Goal: Use online tool/utility: Utilize a website feature to perform a specific function

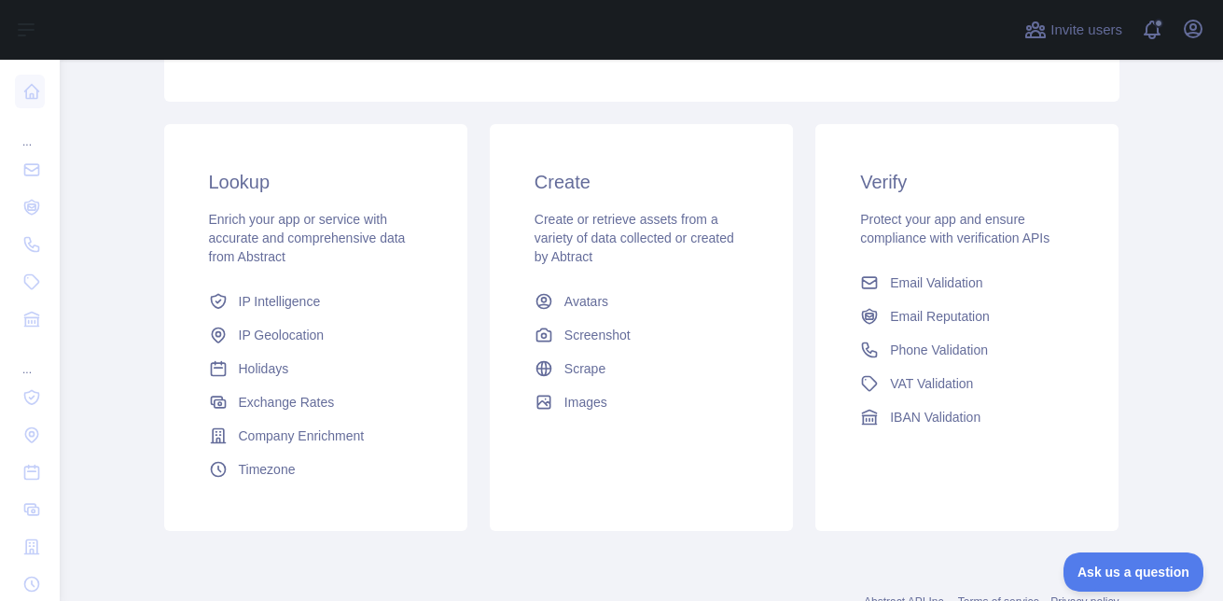
scroll to position [280, 0]
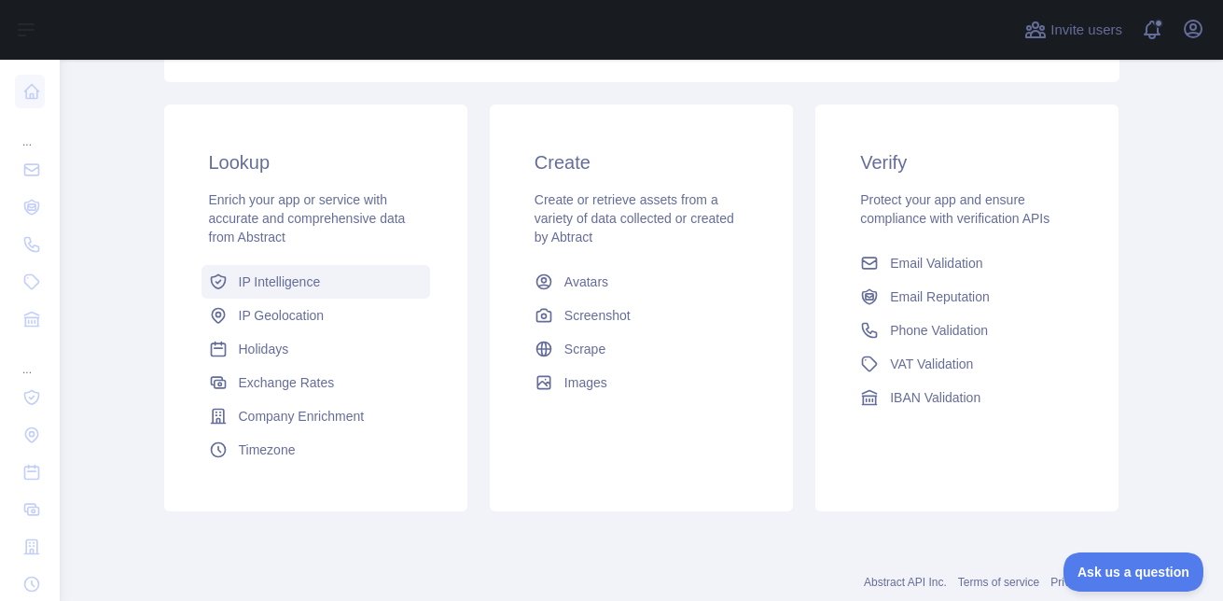
click at [322, 286] on link "IP Intelligence" at bounding box center [316, 282] width 229 height 34
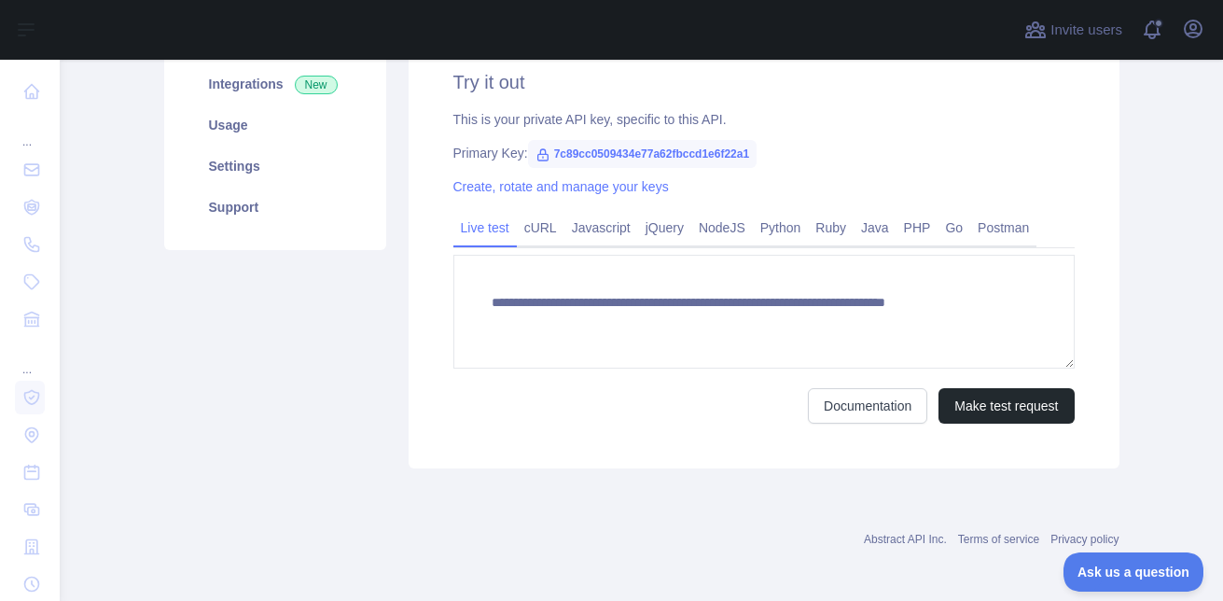
scroll to position [280, 0]
type textarea "**********"
drag, startPoint x: 545, startPoint y: 152, endPoint x: 741, endPoint y: 147, distance: 196.0
click at [741, 147] on span "7c89cc0509434e77a62fbccd1e6f22a1" at bounding box center [643, 154] width 230 height 28
copy span "7c89cc0509434e77a62fbccd1e6f22a1"
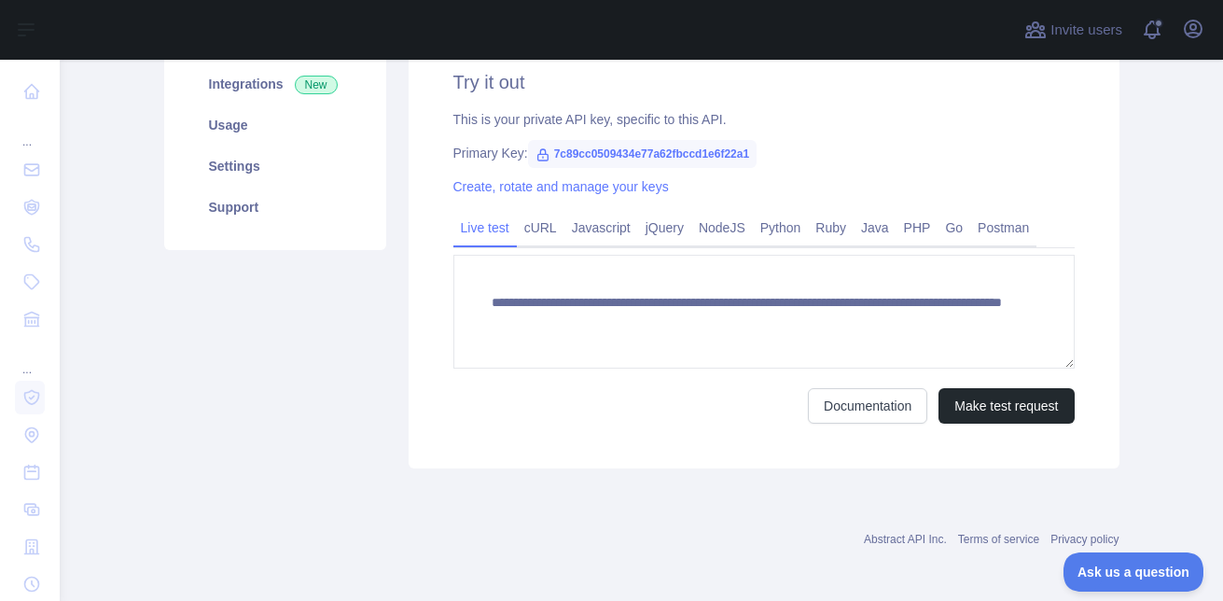
click at [772, 103] on div "**********" at bounding box center [764, 246] width 711 height 444
click at [976, 404] on button "Make test request" at bounding box center [1006, 405] width 135 height 35
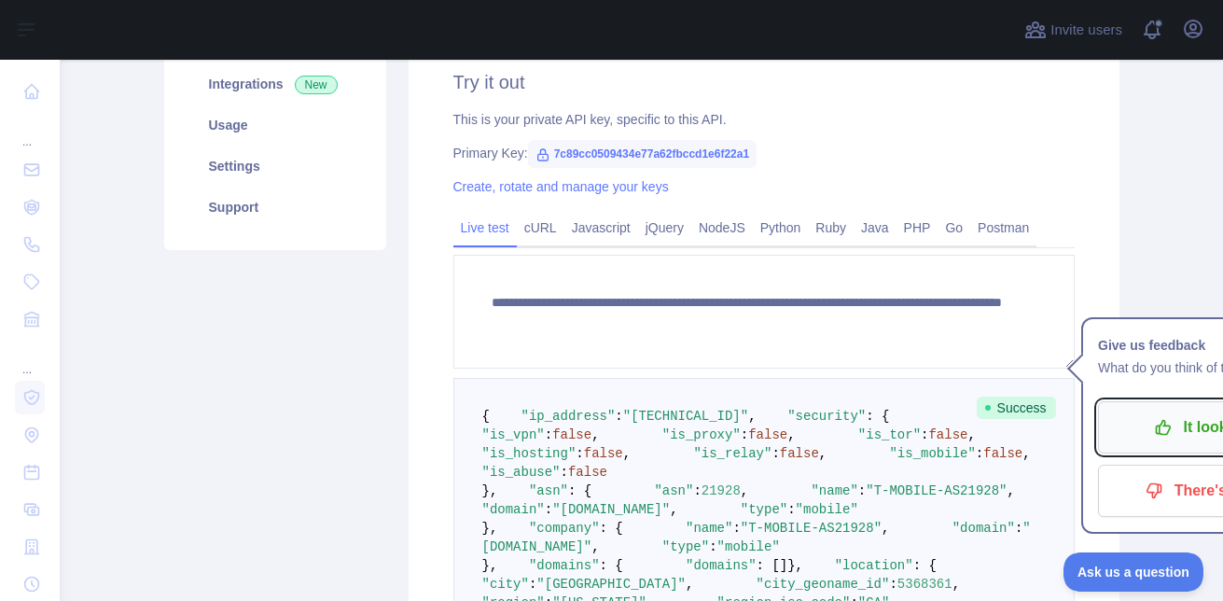
click at [1166, 411] on p "It looks good!" at bounding box center [1217, 427] width 211 height 32
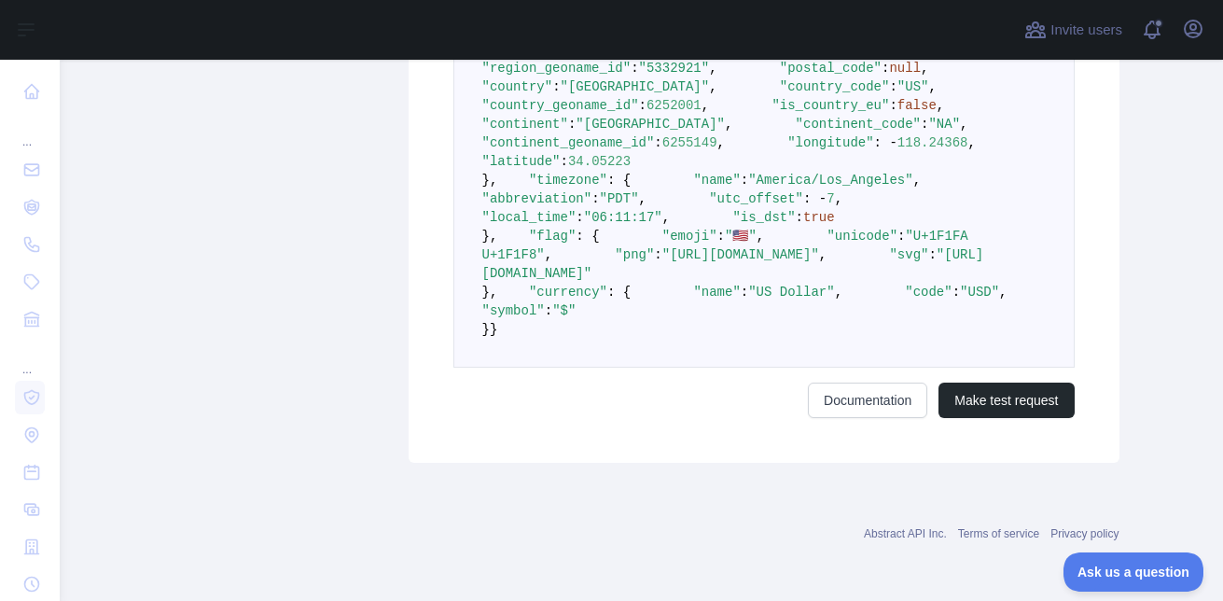
scroll to position [1486, 0]
click at [896, 396] on link "Documentation" at bounding box center [867, 400] width 119 height 35
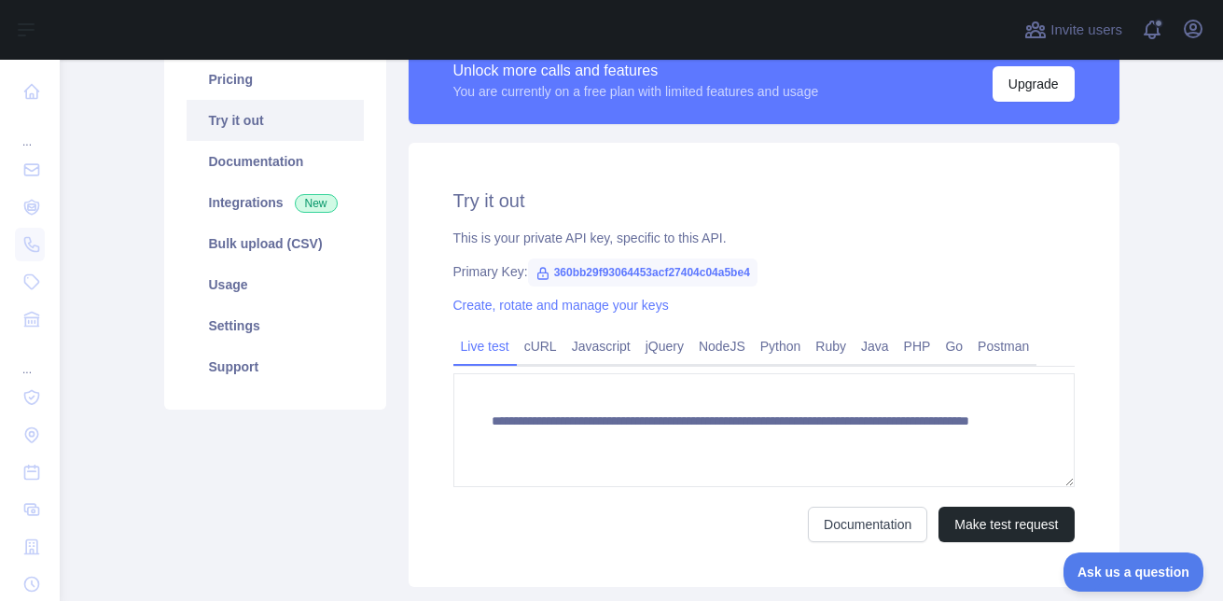
scroll to position [168, 0]
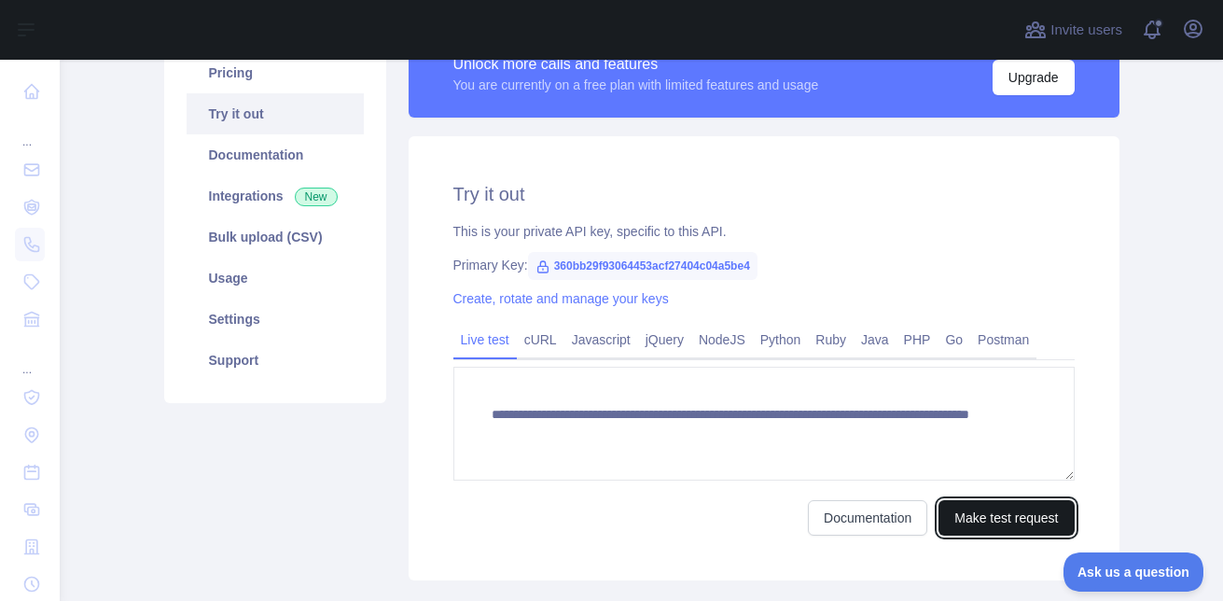
click at [1021, 512] on button "Make test request" at bounding box center [1006, 517] width 135 height 35
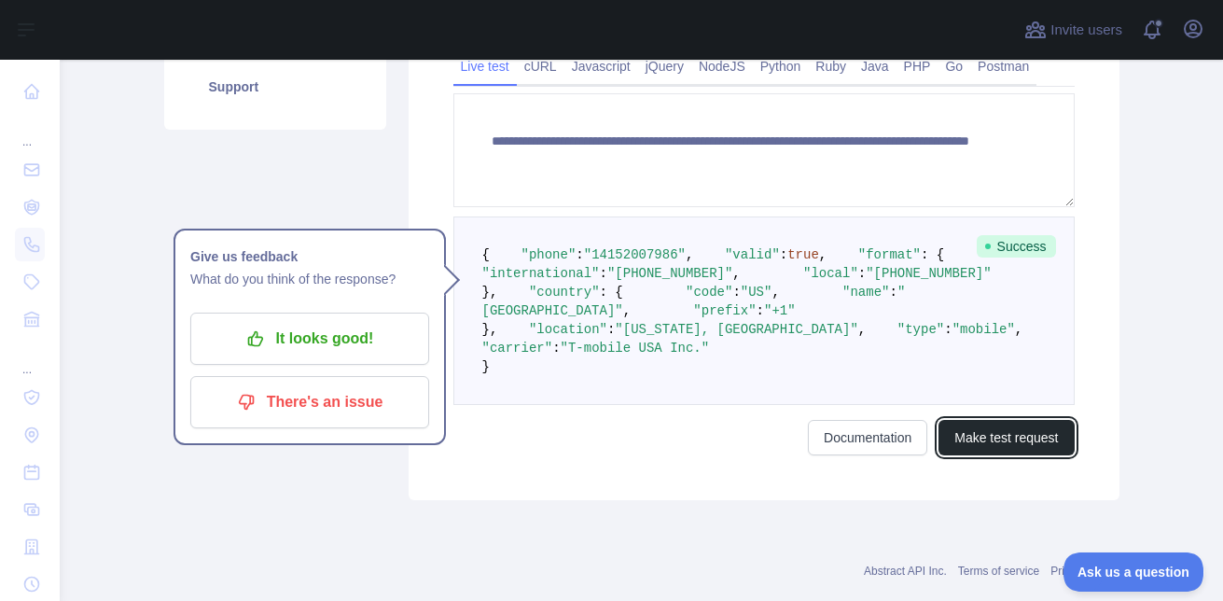
scroll to position [443, 0]
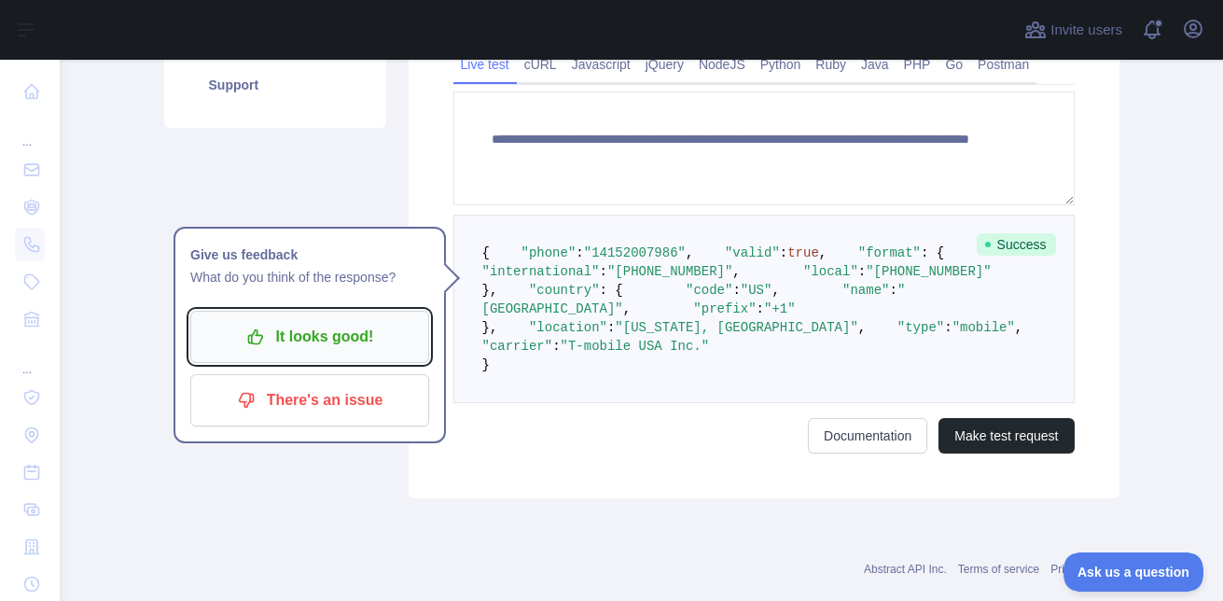
click at [308, 348] on p "It looks good!" at bounding box center [309, 337] width 211 height 32
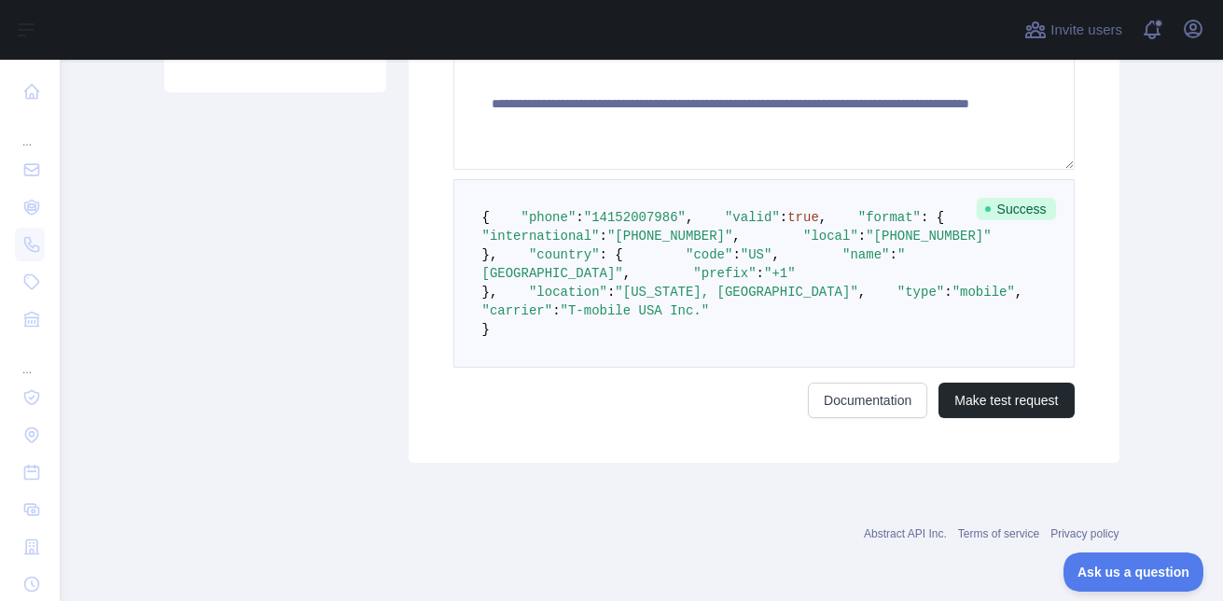
scroll to position [647, 0]
click at [880, 394] on link "Documentation" at bounding box center [867, 400] width 119 height 35
